Goal: Task Accomplishment & Management: Complete application form

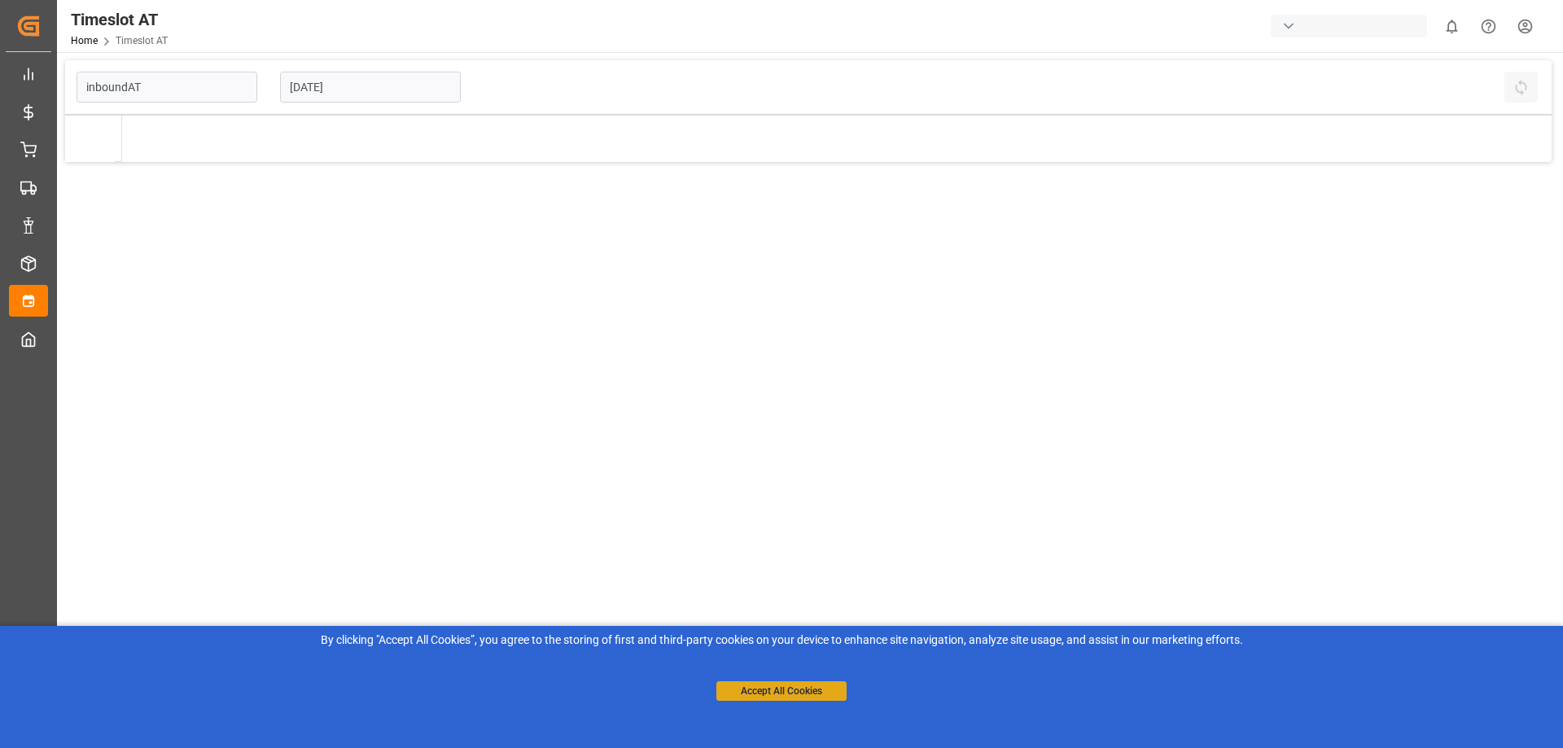
type input "Inbound AT"
click at [740, 685] on button "Accept All Cookies" at bounding box center [781, 691] width 130 height 20
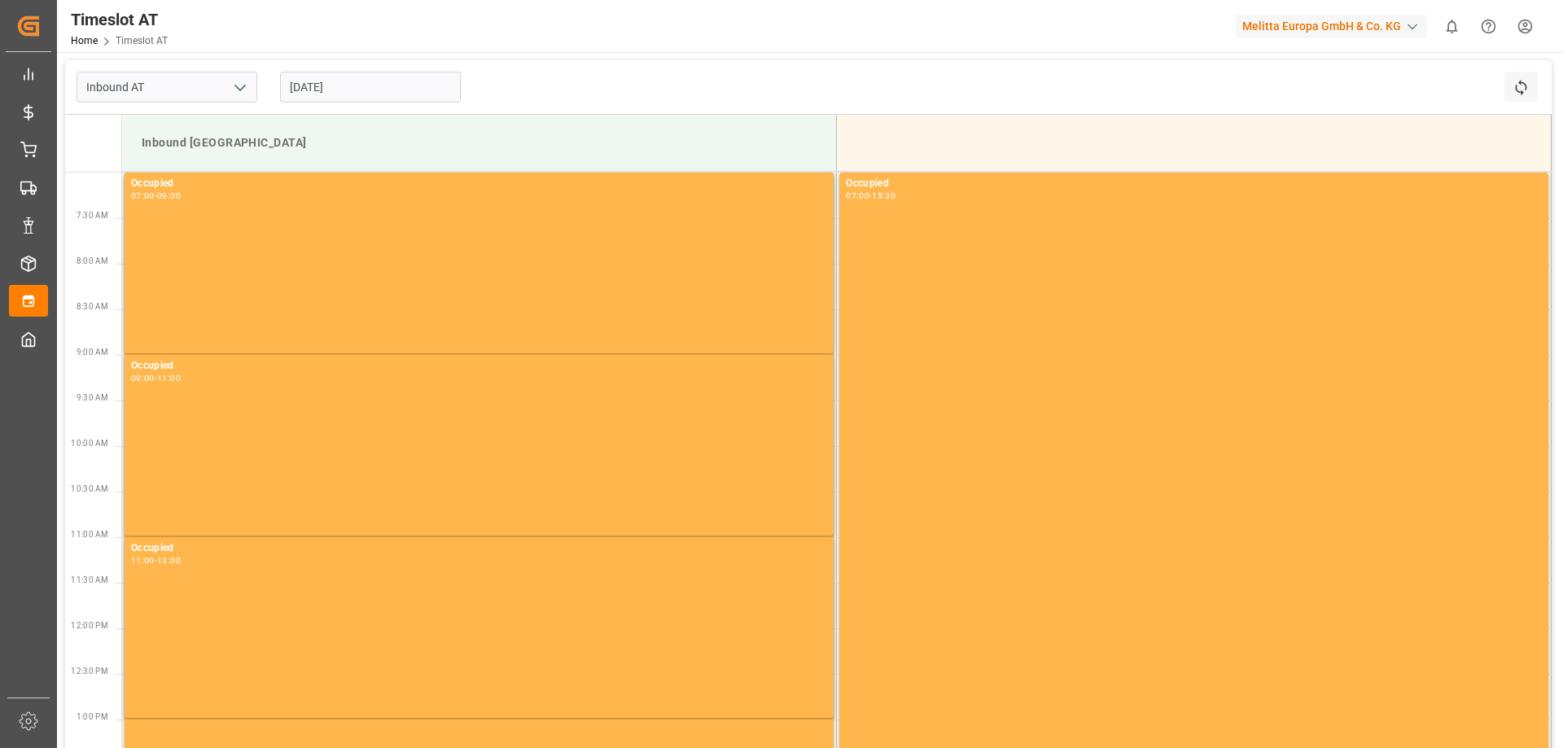
click at [435, 91] on input "[DATE]" at bounding box center [370, 87] width 181 height 31
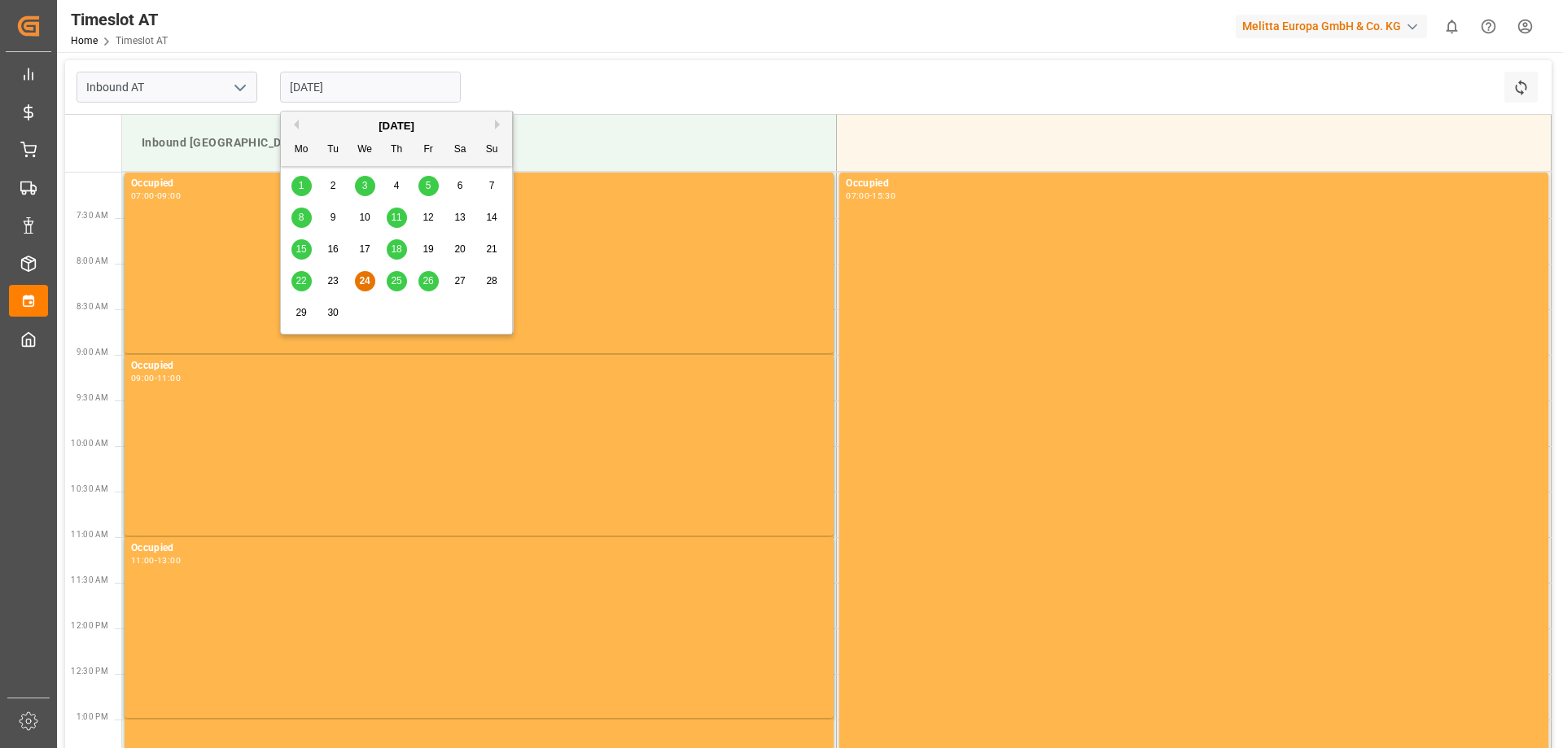
click at [427, 283] on span "26" at bounding box center [427, 280] width 11 height 11
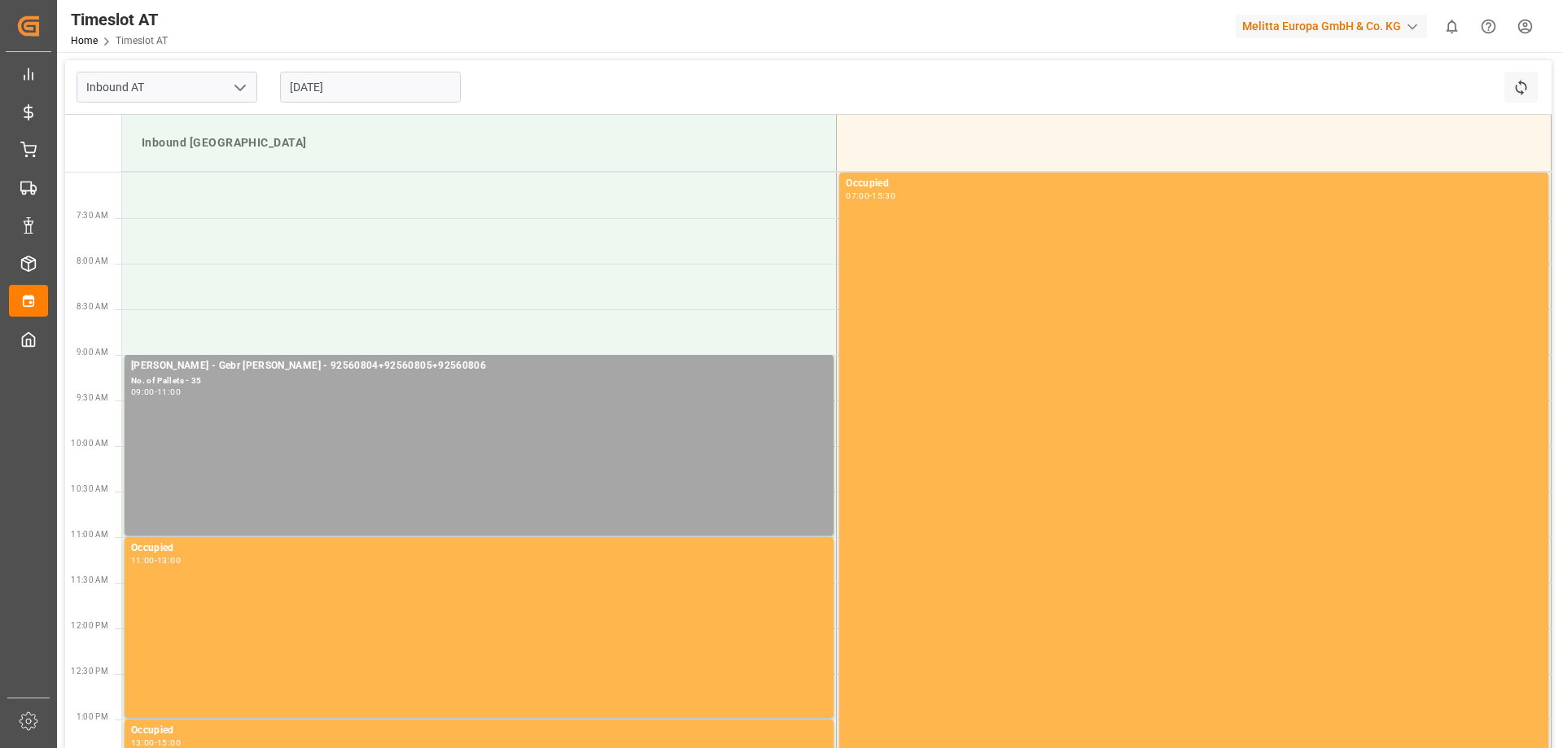
click at [360, 96] on input "[DATE]" at bounding box center [370, 87] width 181 height 31
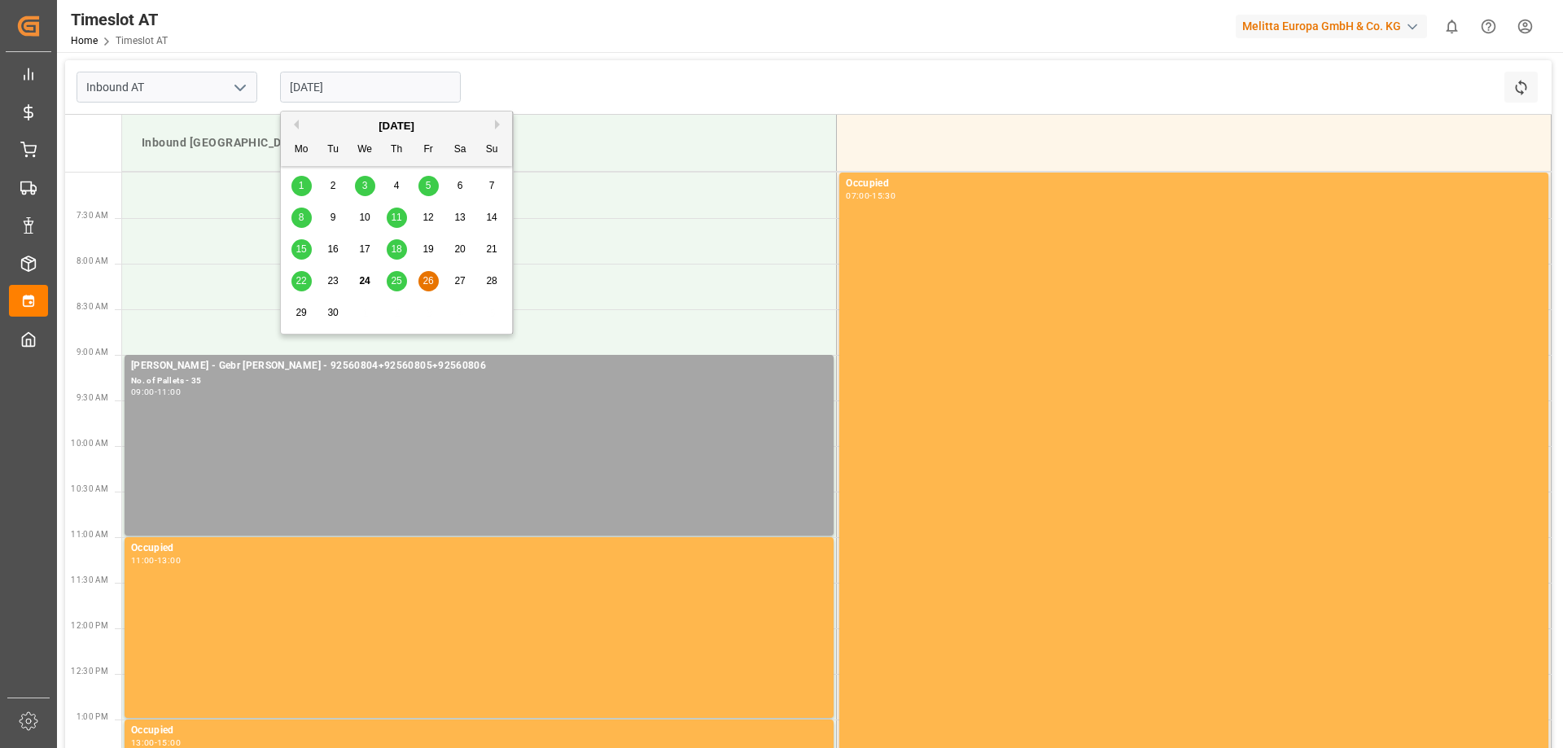
click at [296, 309] on span "29" at bounding box center [300, 312] width 11 height 11
type input "[DATE]"
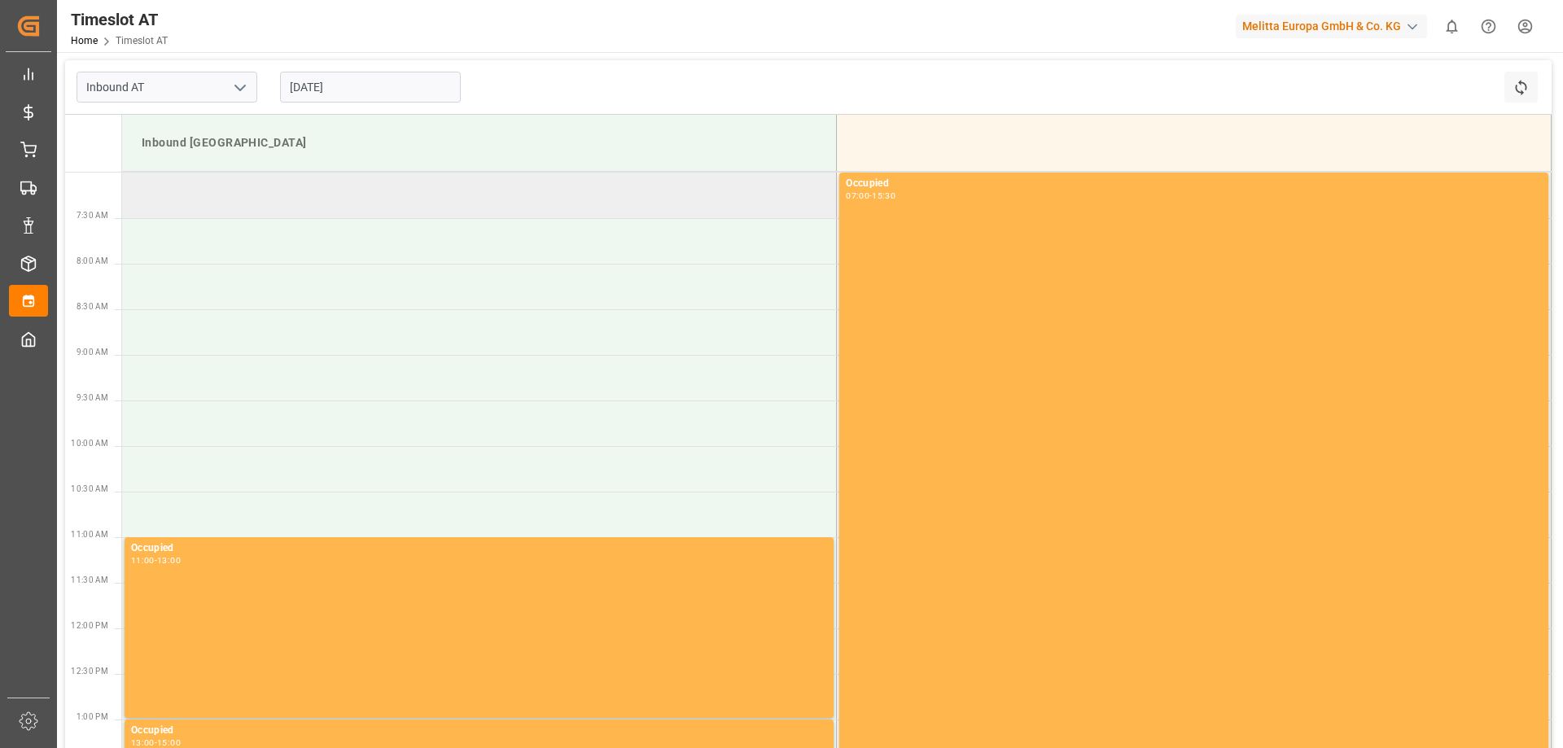
click at [362, 209] on td at bounding box center [479, 196] width 715 height 46
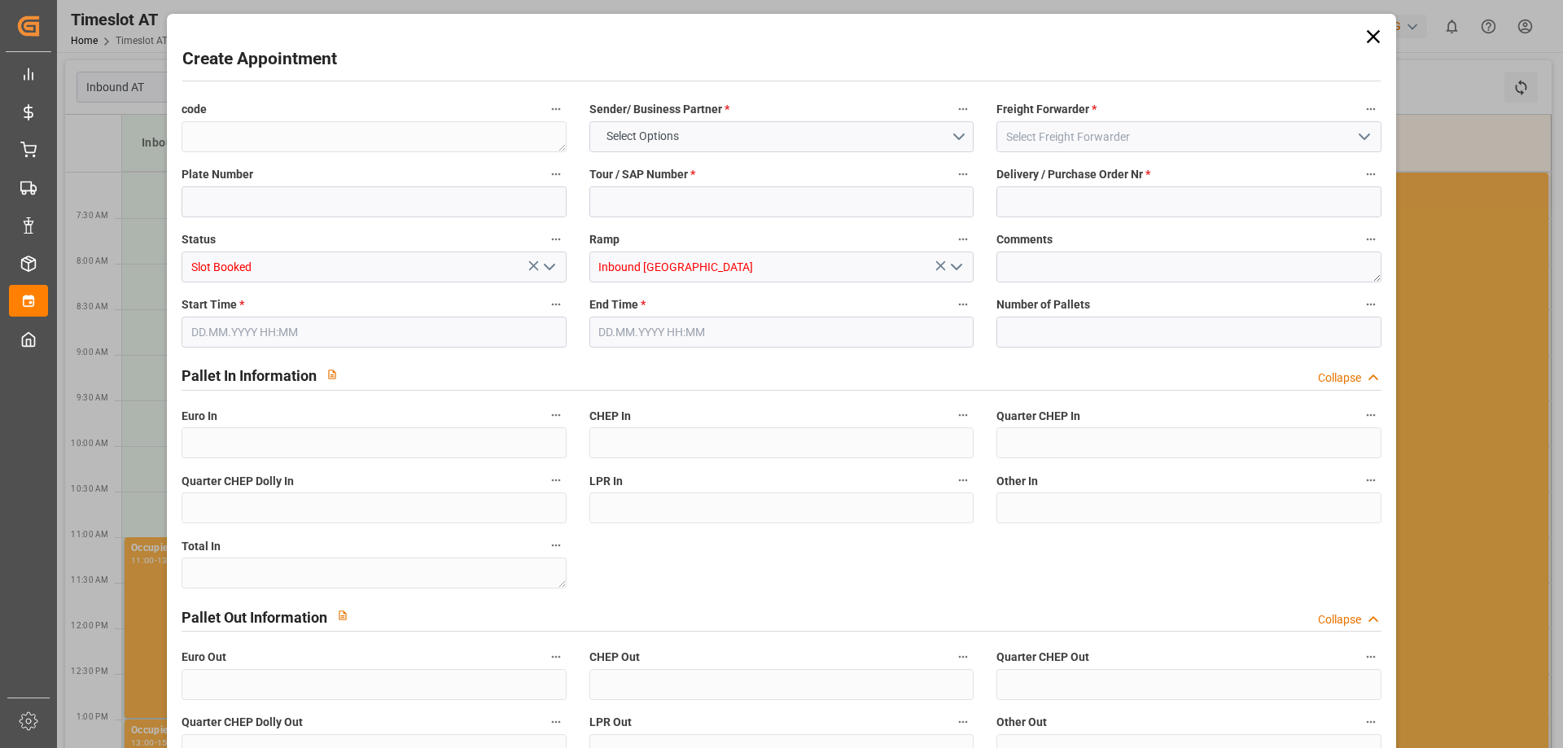
type input "0"
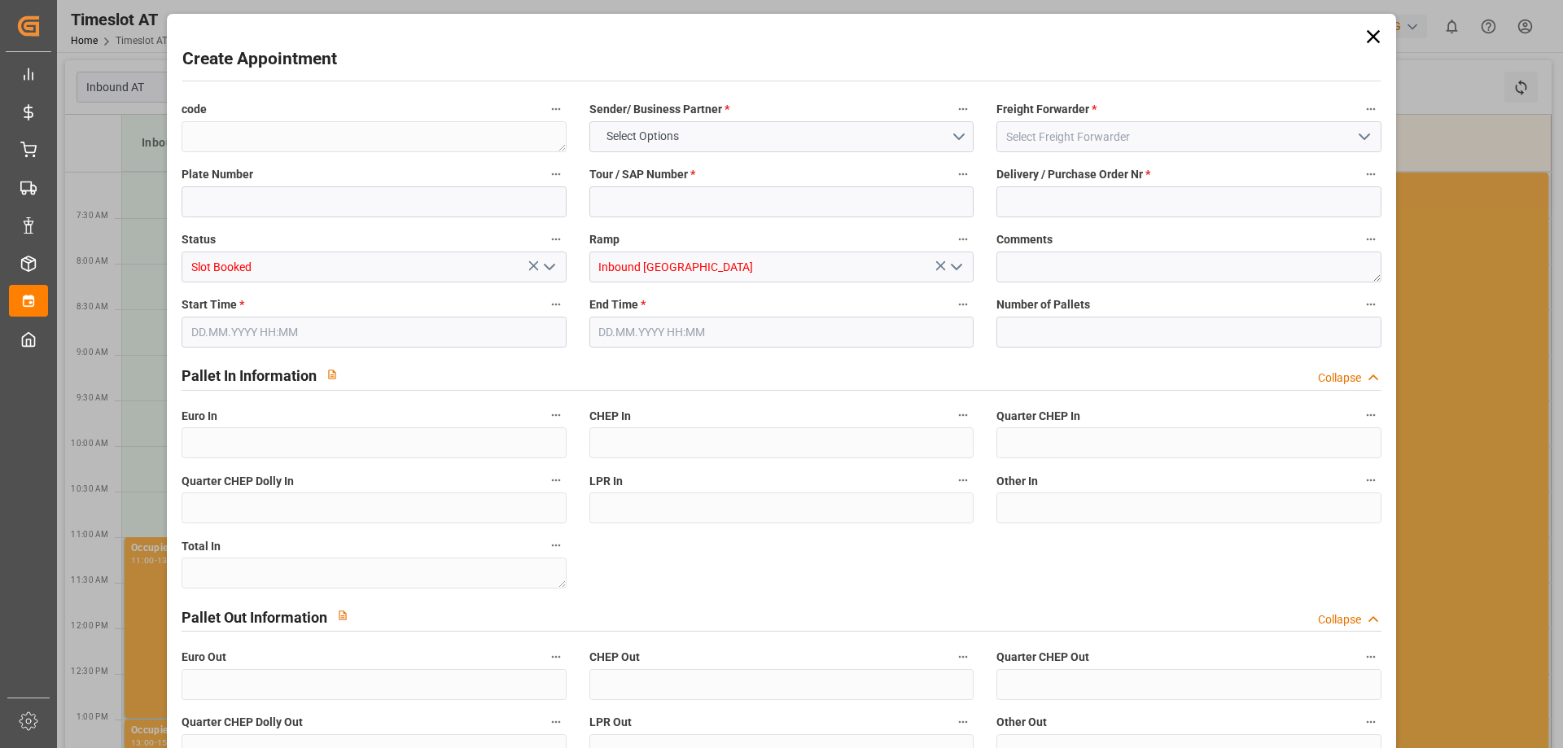
type input "0"
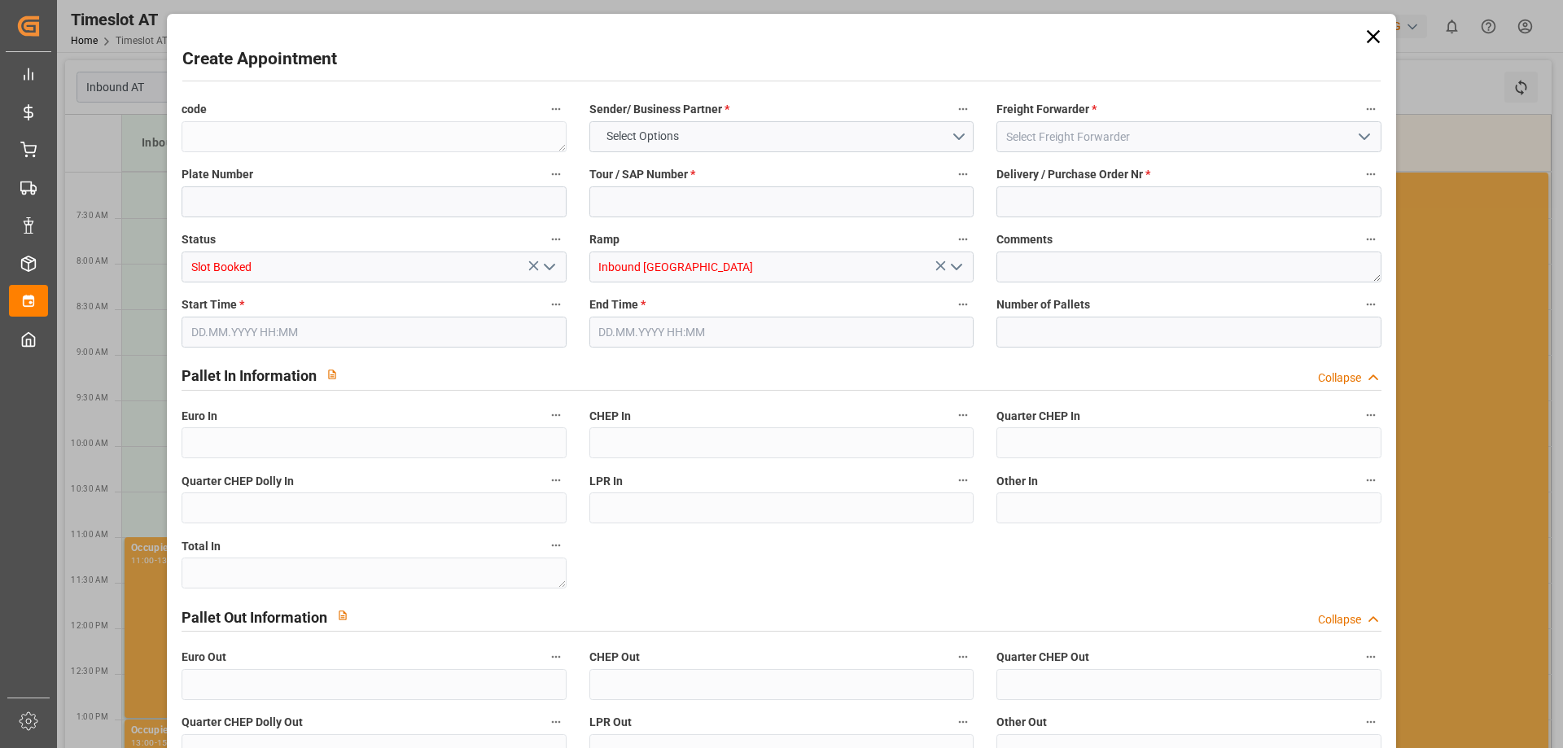
type input "0"
type input "[DATE] 07:00"
type input "[DATE] 09:00"
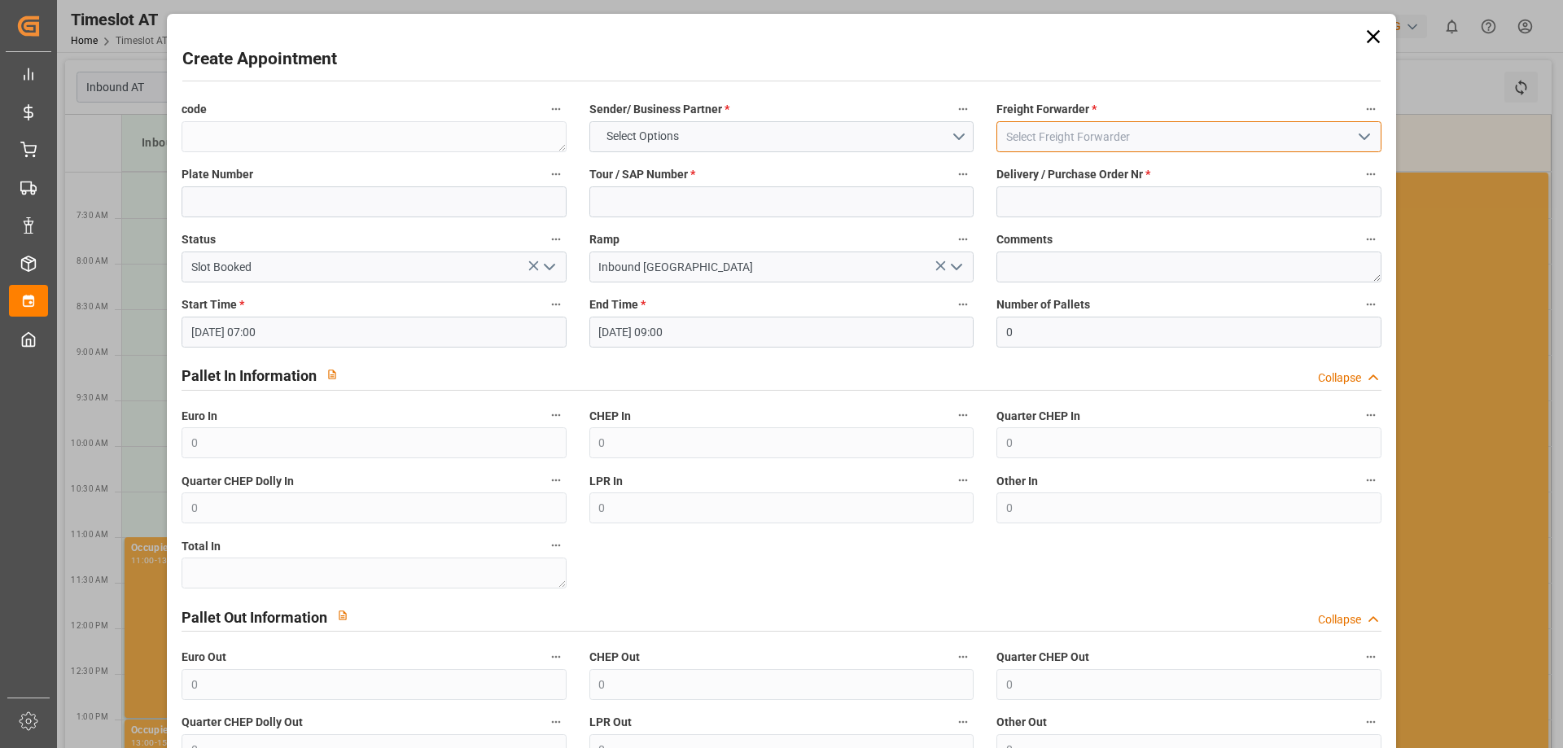
click at [1145, 135] on input at bounding box center [1188, 136] width 384 height 31
click at [1345, 133] on div at bounding box center [1188, 136] width 384 height 31
click at [1360, 133] on icon "open menu" at bounding box center [1364, 137] width 20 height 20
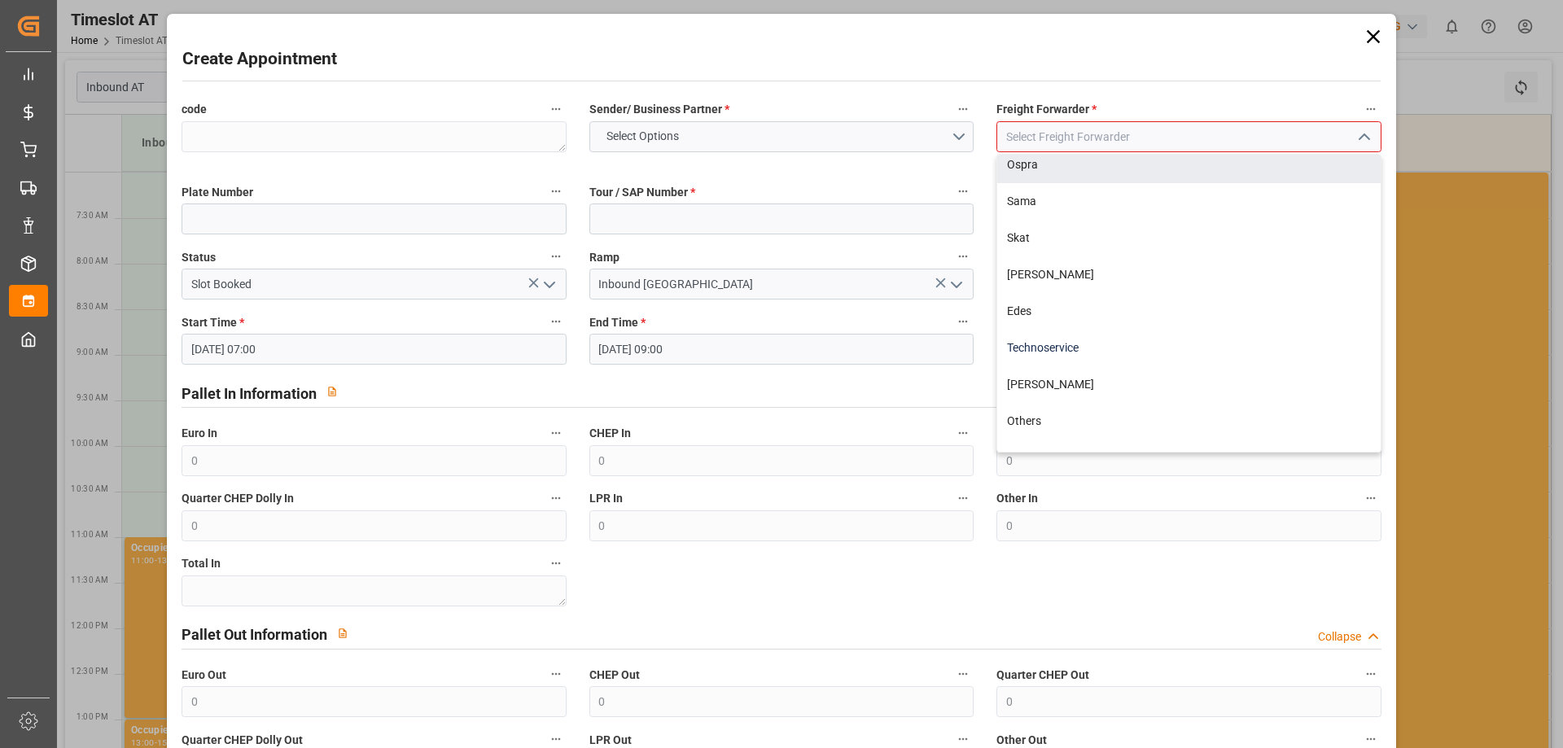
scroll to position [163, 0]
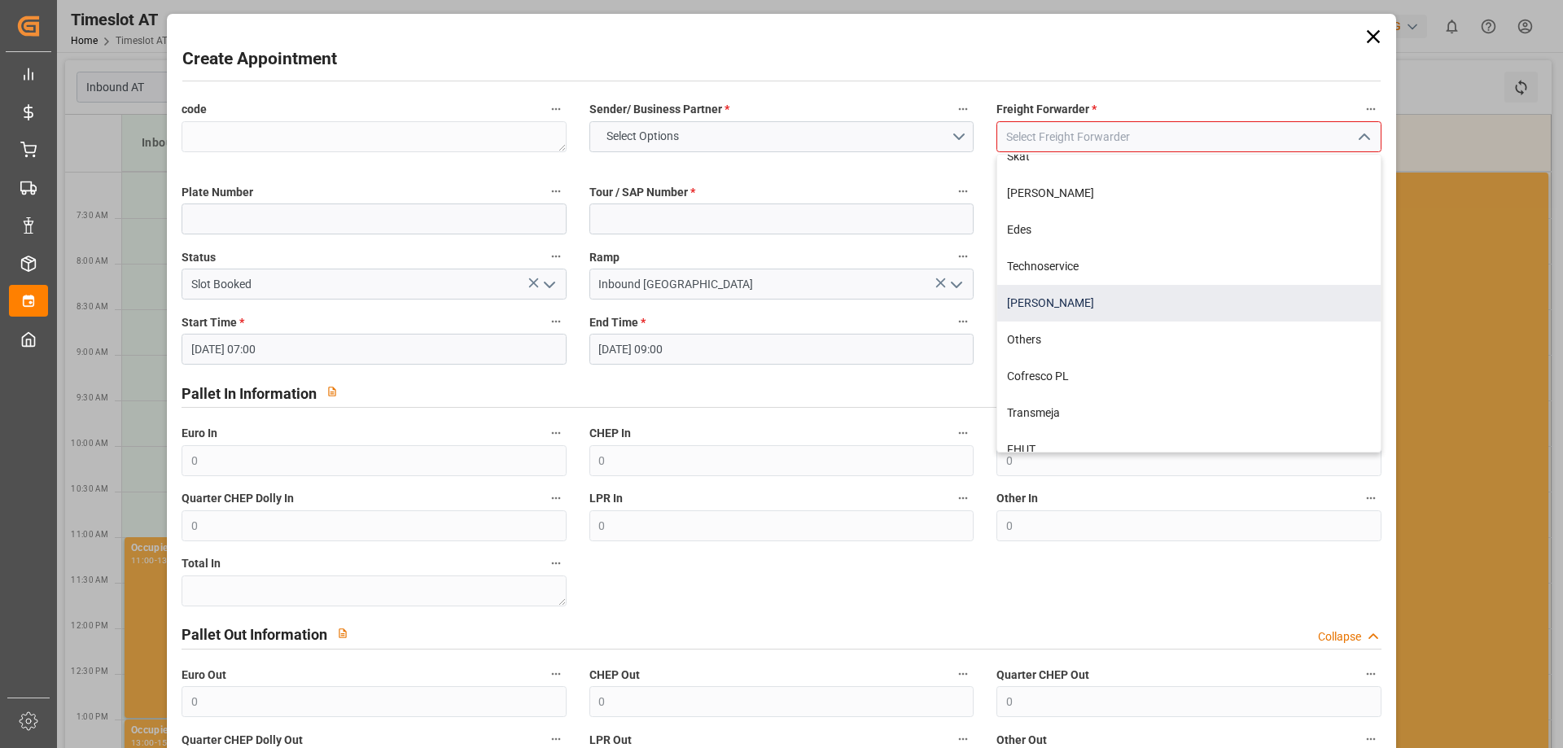
click at [1141, 305] on div "[PERSON_NAME]" at bounding box center [1188, 303] width 383 height 37
type input "[PERSON_NAME]"
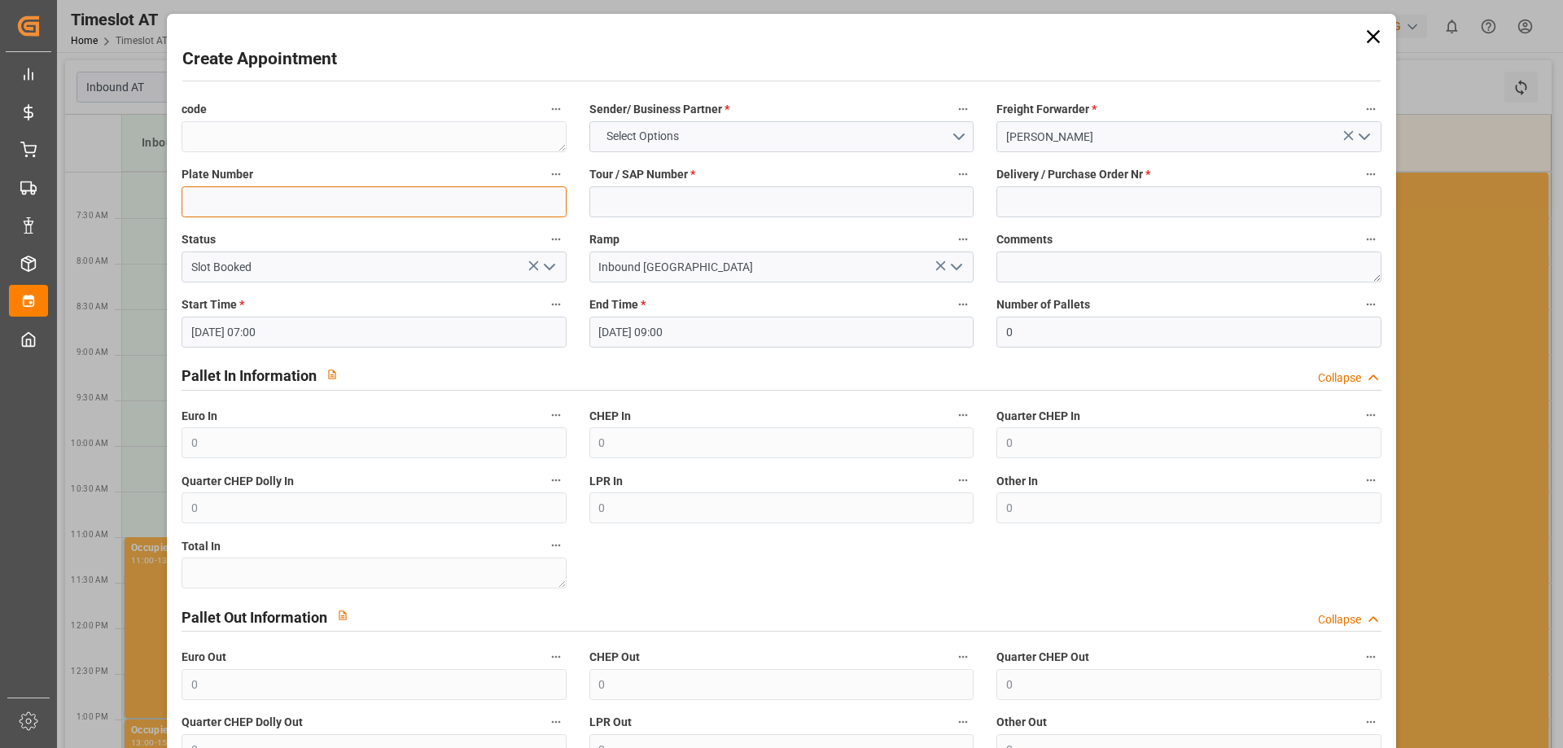
click at [330, 197] on input at bounding box center [374, 201] width 384 height 31
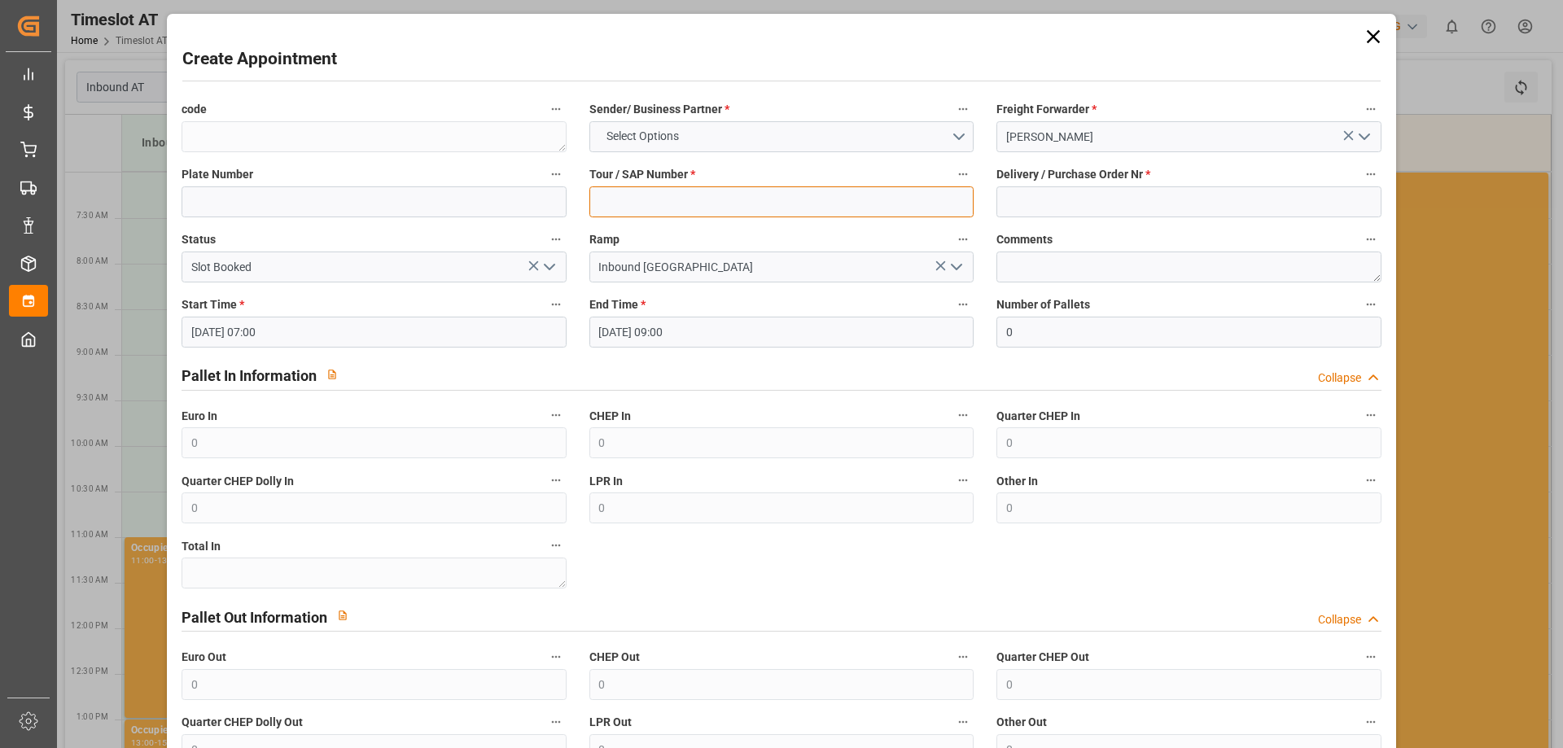
click at [658, 203] on input at bounding box center [781, 201] width 384 height 31
type input "400053247"
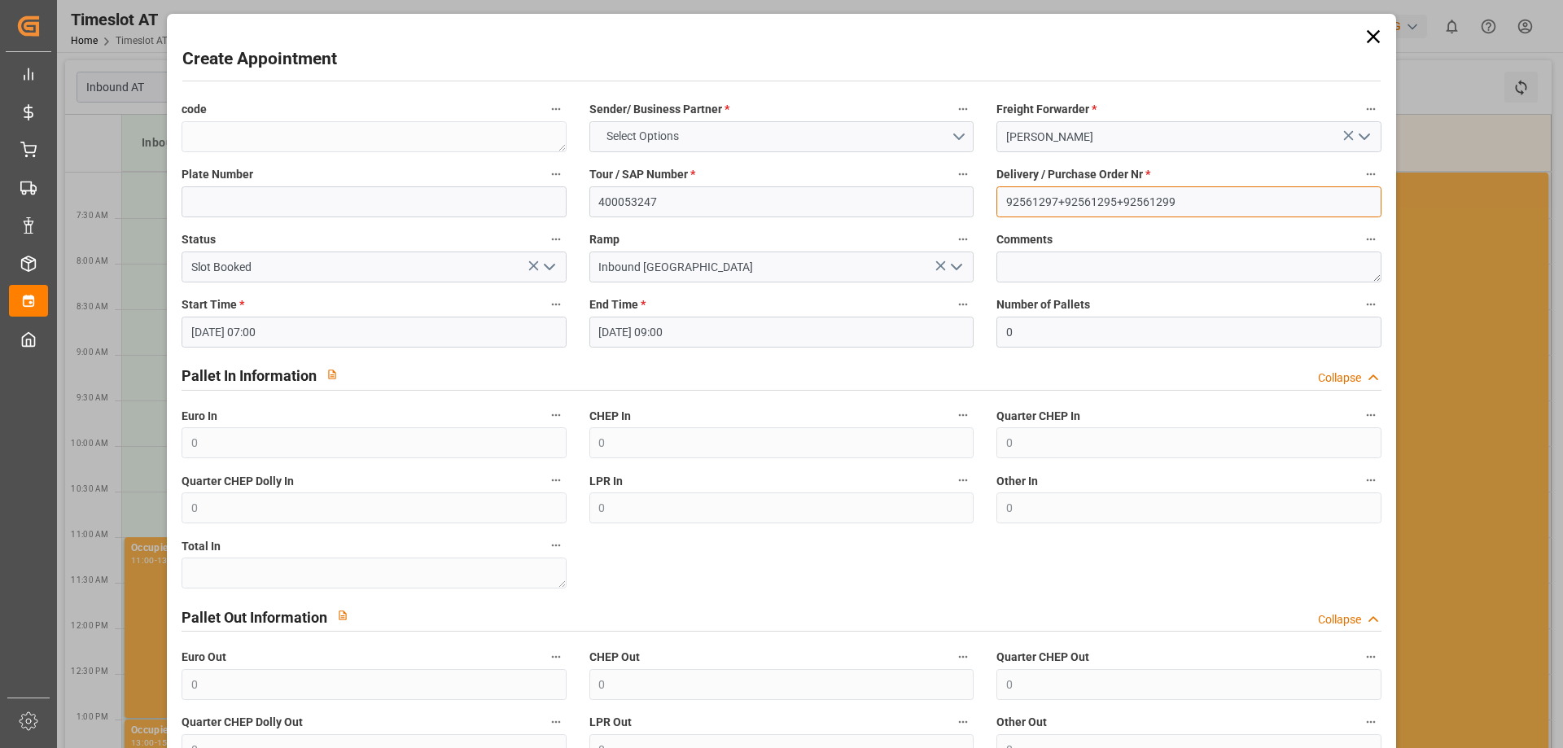
type input "92561297+92561295+92561299"
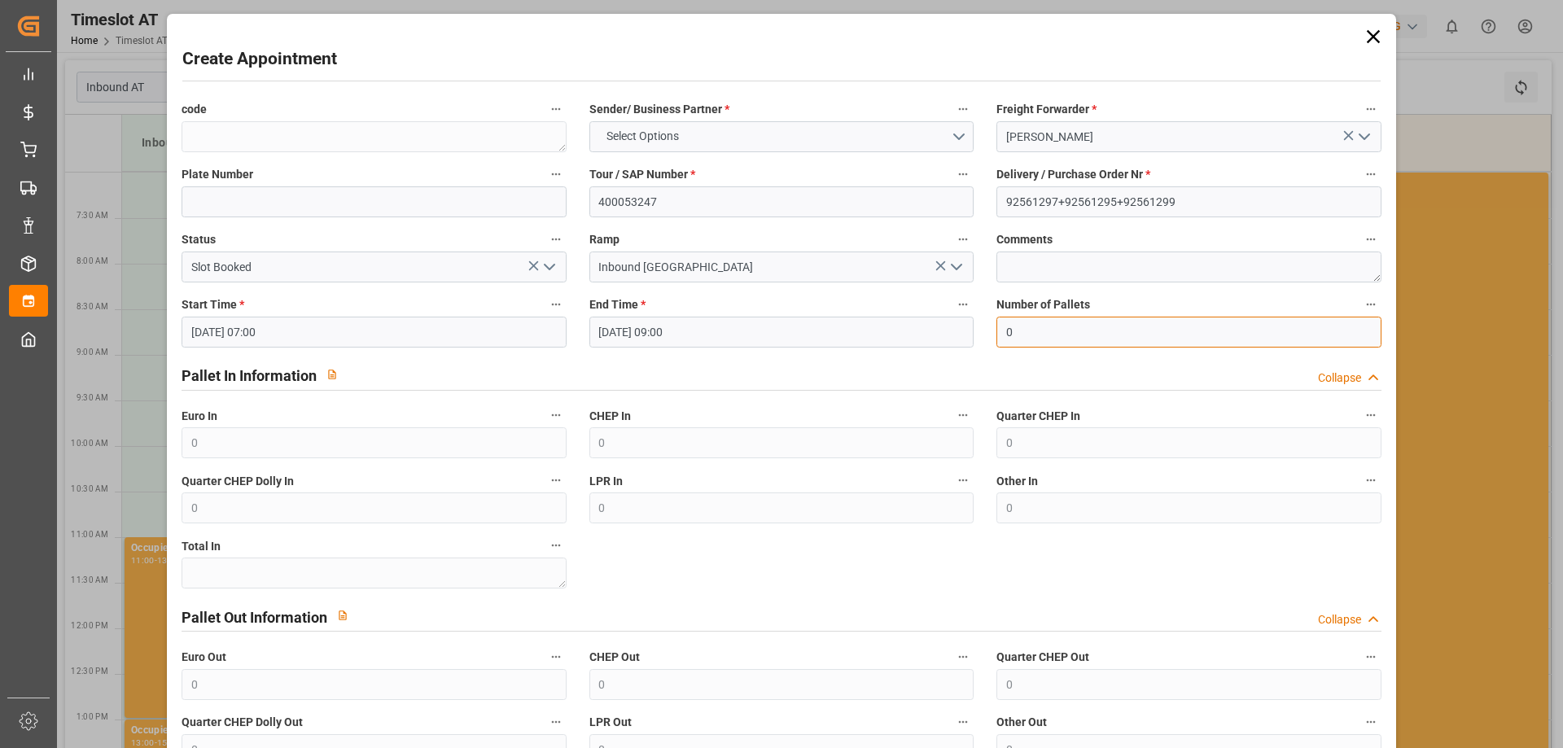
drag, startPoint x: 1052, startPoint y: 331, endPoint x: 876, endPoint y: 335, distance: 175.8
click at [876, 335] on div "code Sender/ Business Partner * Select Options Freight Forwarder * Gebr [PERSON…" at bounding box center [781, 464] width 1222 height 743
type input "45"
click at [995, 364] on div "Pallet In Information Collapse" at bounding box center [781, 374] width 1199 height 31
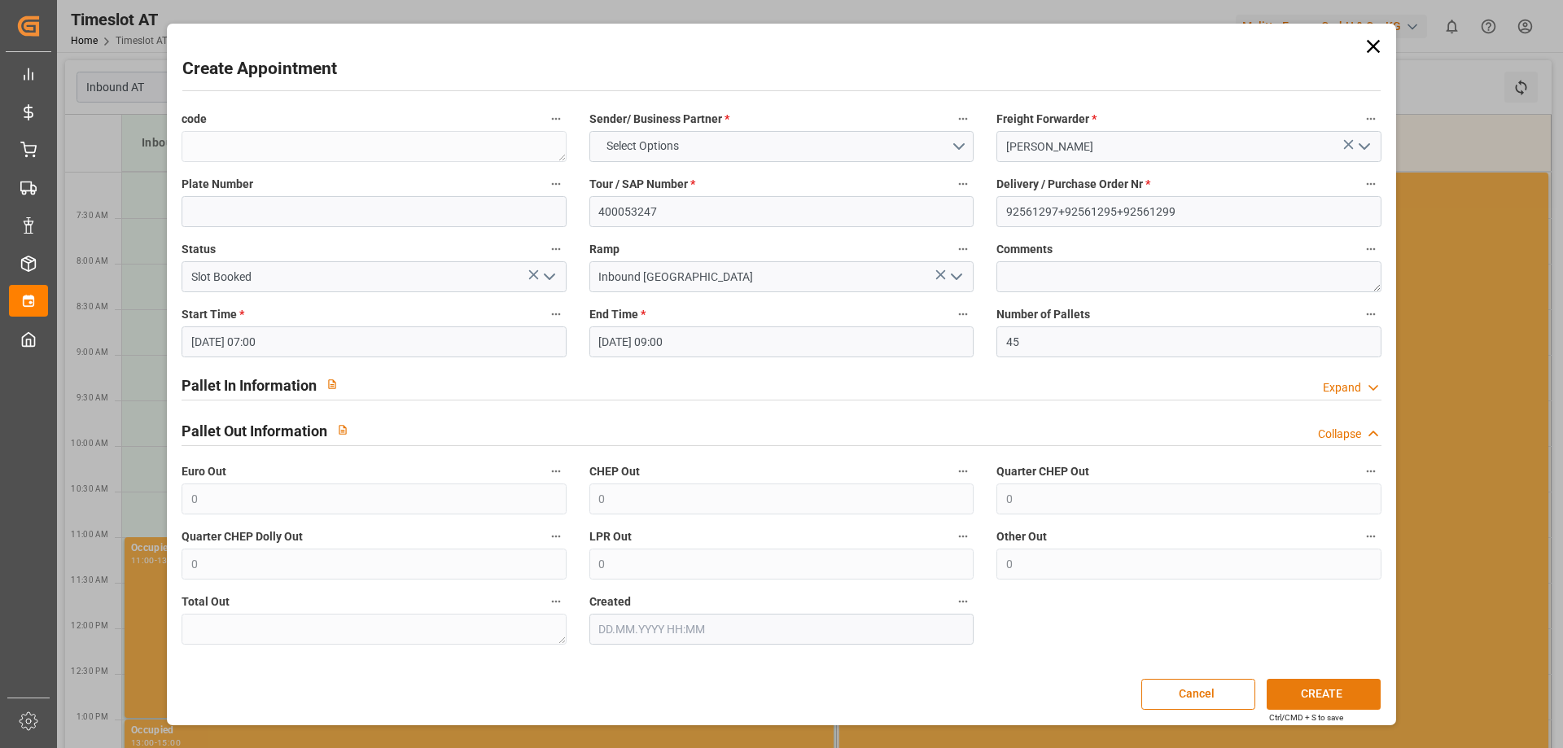
click at [1308, 690] on button "CREATE" at bounding box center [1323, 694] width 114 height 31
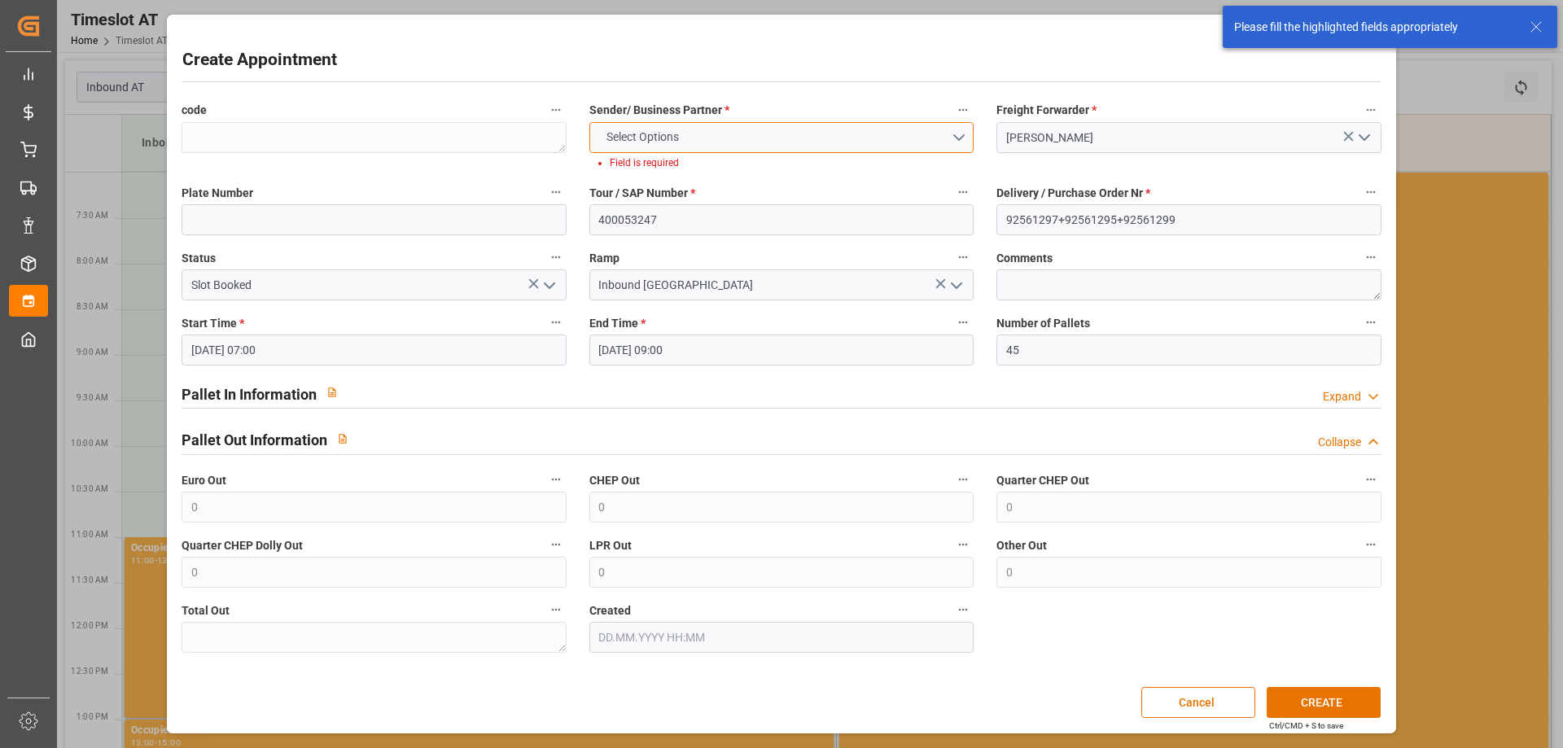
click at [720, 129] on button "Select Options" at bounding box center [781, 137] width 384 height 31
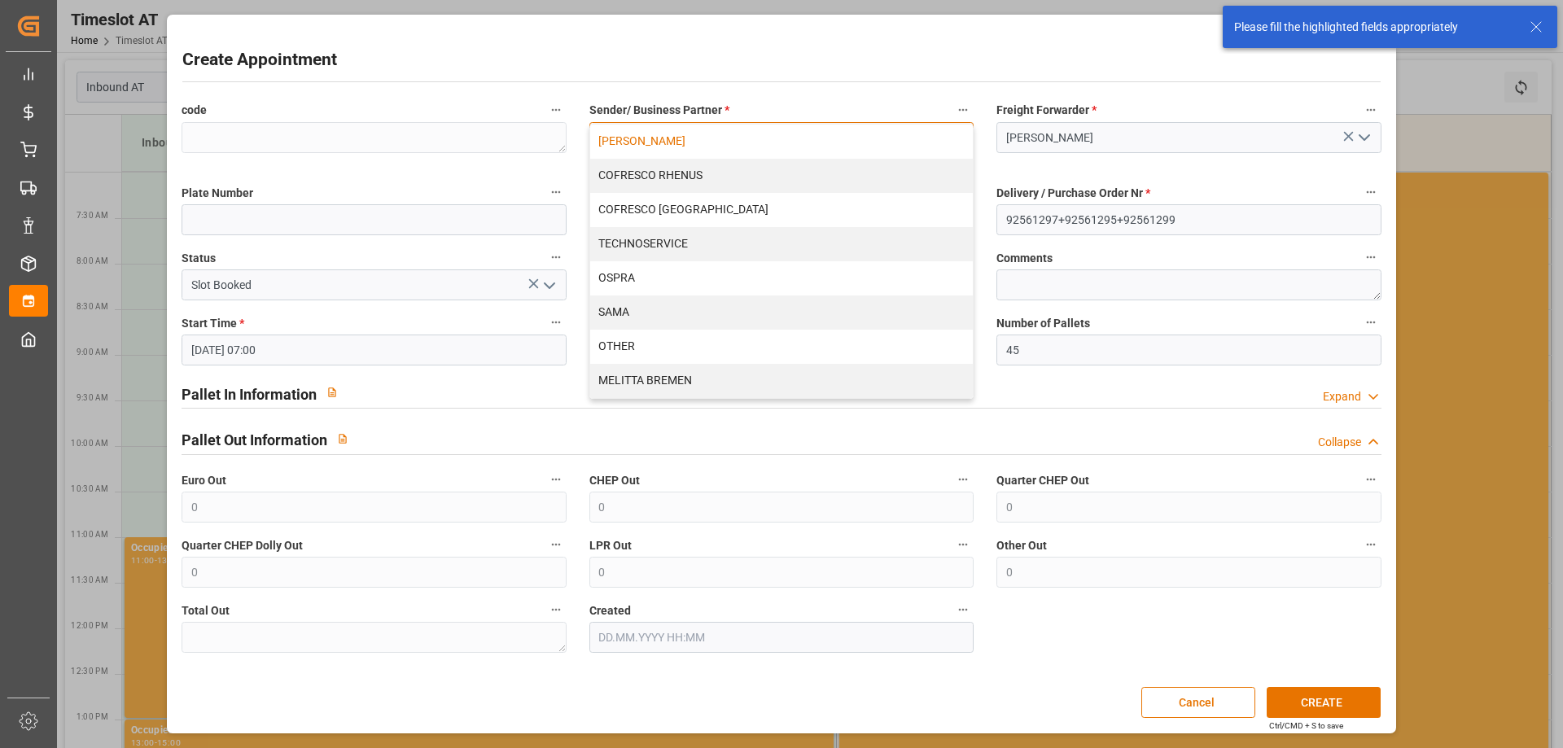
click at [702, 142] on div "[PERSON_NAME]" at bounding box center [781, 142] width 383 height 34
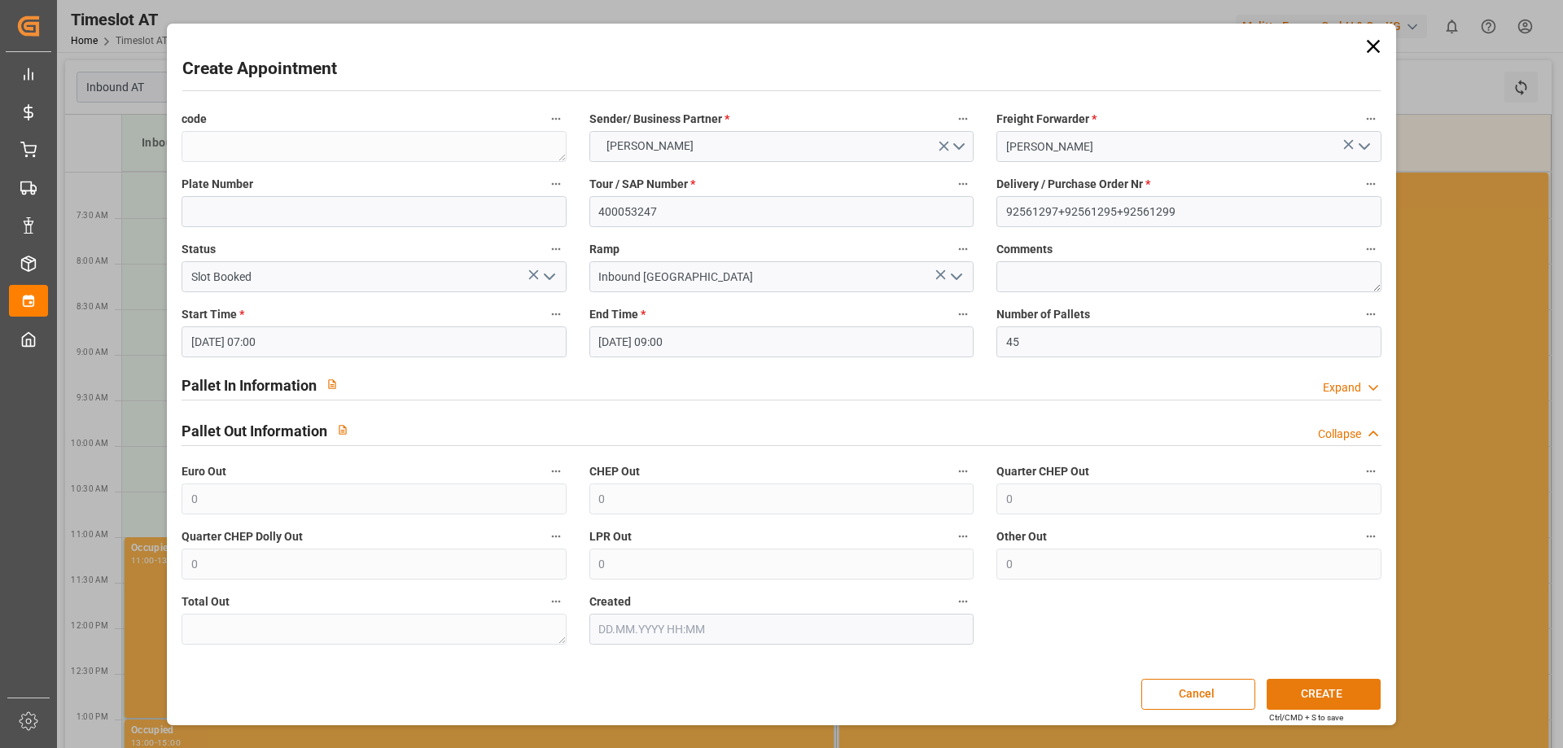
click at [1321, 691] on button "CREATE" at bounding box center [1323, 694] width 114 height 31
